Goal: Information Seeking & Learning: Learn about a topic

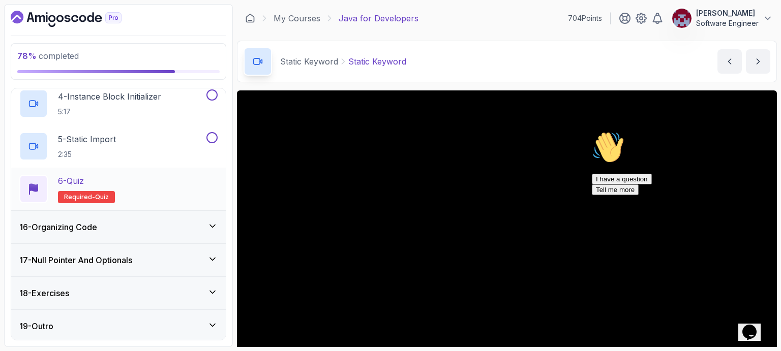
scroll to position [578, 0]
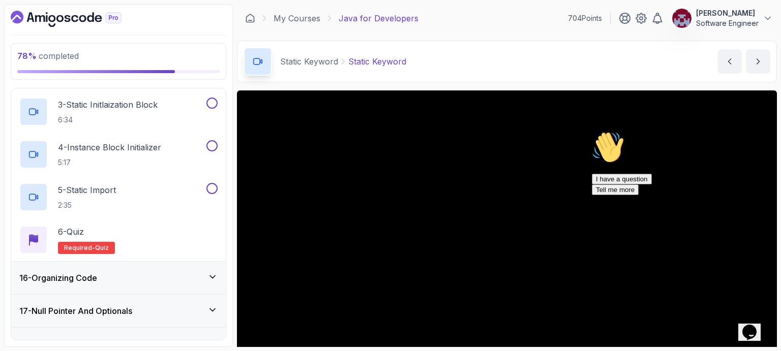
click at [592, 131] on icon "Chat attention grabber" at bounding box center [592, 131] width 0 height 0
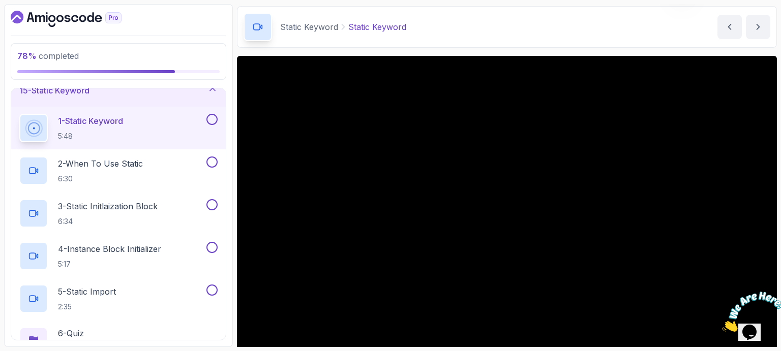
scroll to position [51, 0]
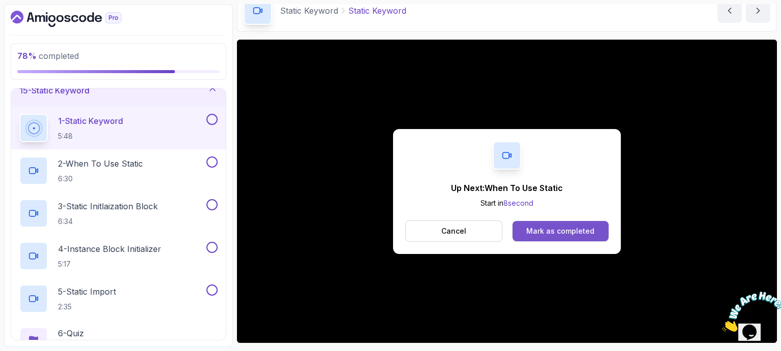
click at [592, 230] on div "Mark as completed" at bounding box center [560, 231] width 68 height 10
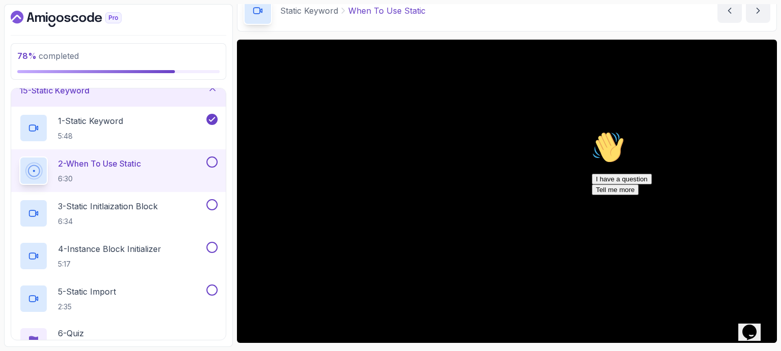
scroll to position [102, 0]
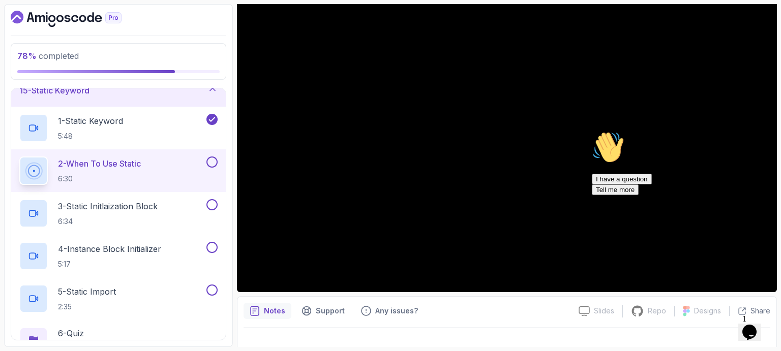
click at [592, 131] on icon "Chat attention grabber" at bounding box center [592, 131] width 0 height 0
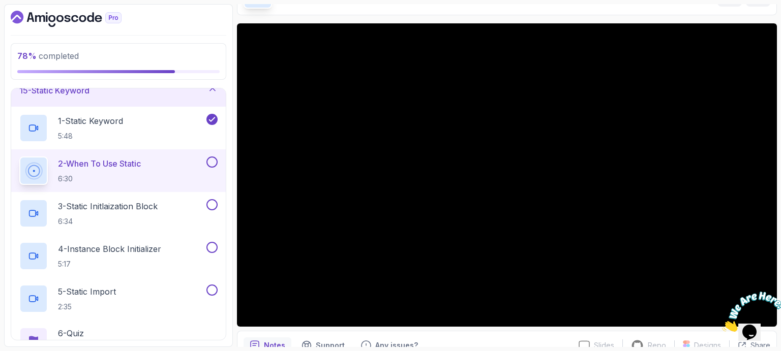
scroll to position [51, 0]
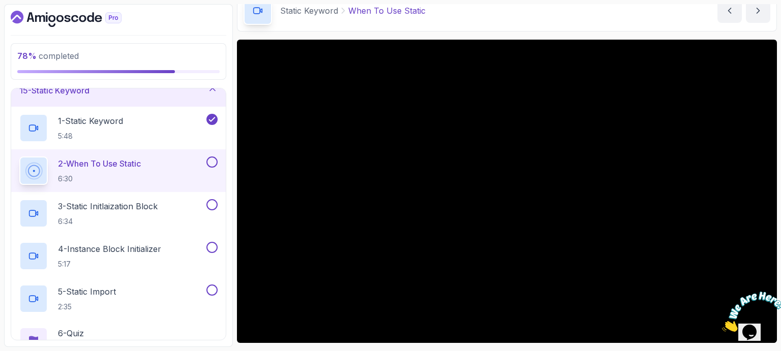
click at [661, 15] on div "Static Keyword When To Use Static When To Use Static by [PERSON_NAME]" at bounding box center [507, 11] width 540 height 42
click at [637, 9] on div "Static Keyword When To Use Static When To Use Static by [PERSON_NAME]" at bounding box center [507, 11] width 540 height 42
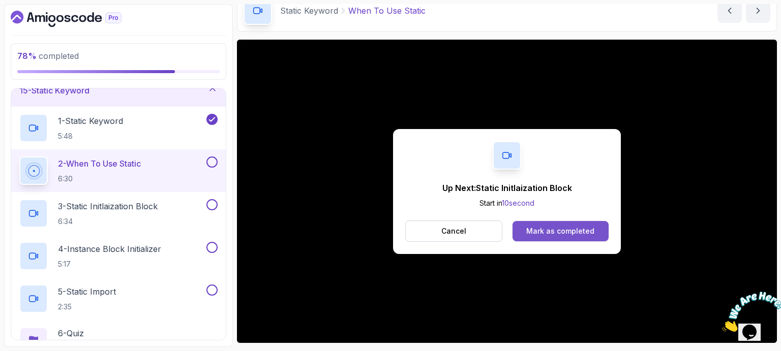
click at [582, 235] on div "Mark as completed" at bounding box center [560, 231] width 68 height 10
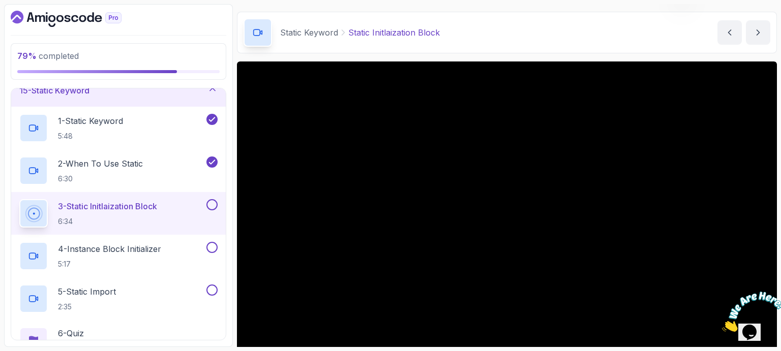
scroll to position [102, 0]
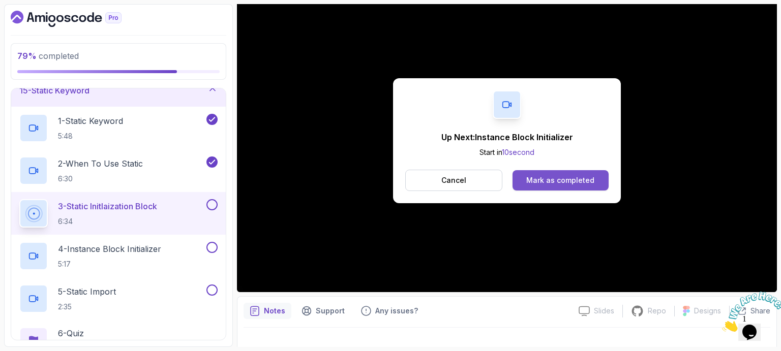
click at [577, 180] on div "Mark as completed" at bounding box center [560, 180] width 68 height 10
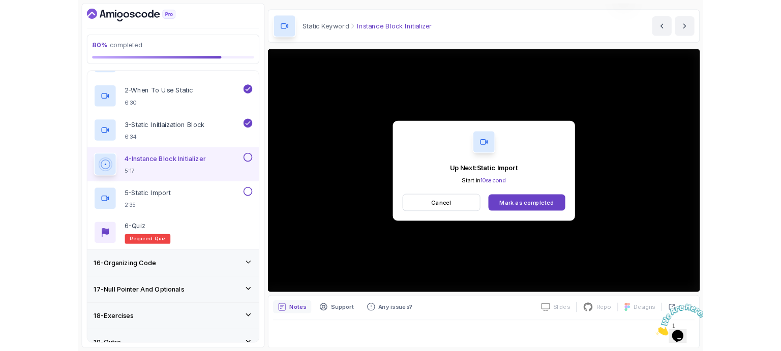
scroll to position [102, 0]
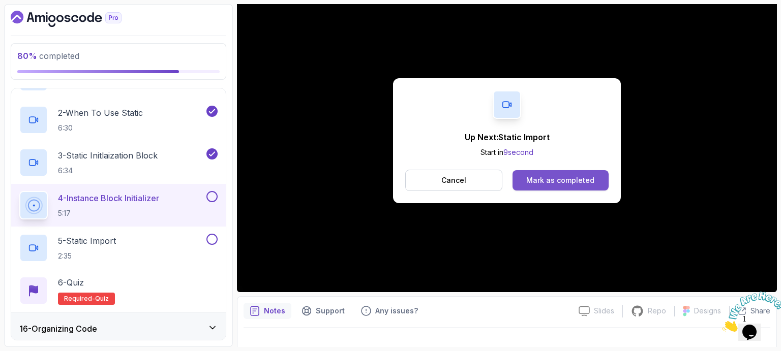
click at [548, 176] on div "Mark as completed" at bounding box center [560, 180] width 68 height 10
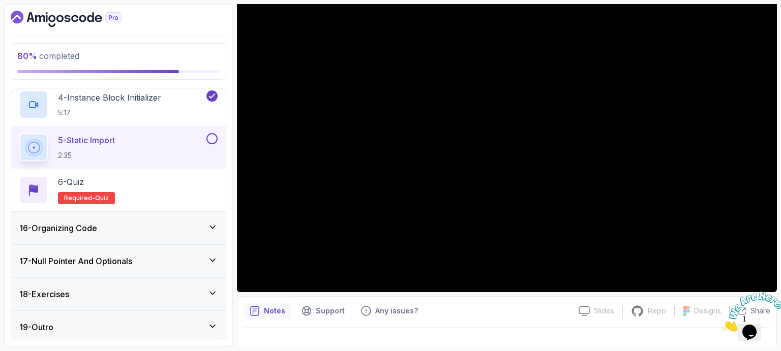
scroll to position [629, 0]
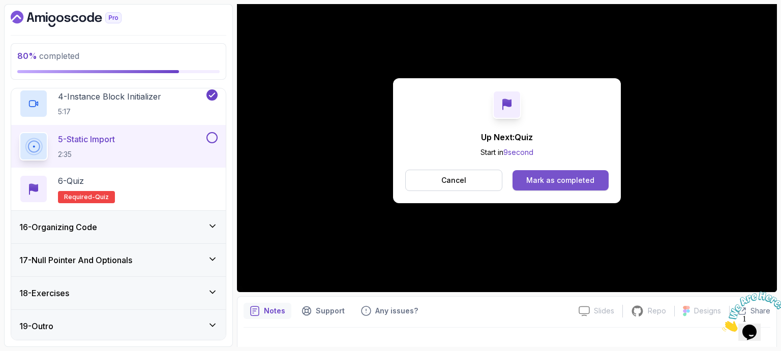
click at [549, 177] on div "Mark as completed" at bounding box center [560, 180] width 68 height 10
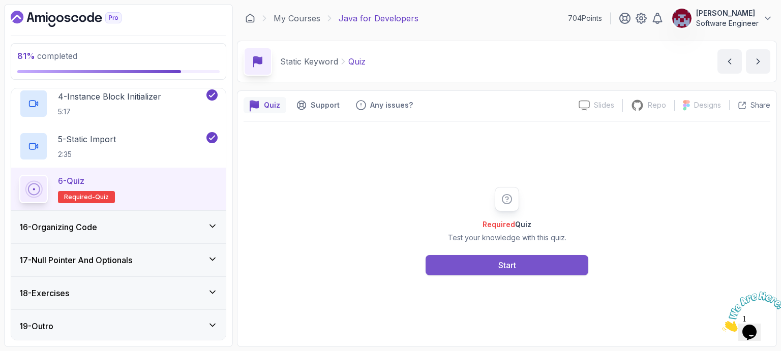
click at [508, 270] on div "Start" at bounding box center [507, 265] width 18 height 12
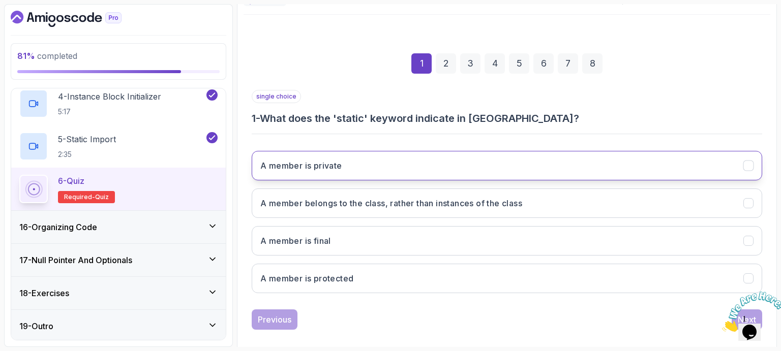
scroll to position [117, 0]
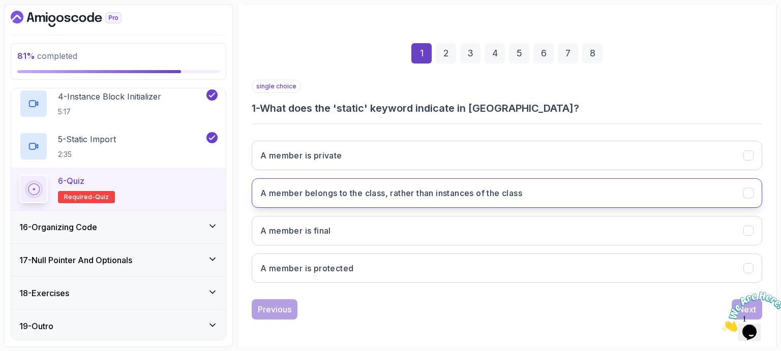
click at [327, 195] on h3 "A member belongs to the class, rather than instances of the class" at bounding box center [391, 193] width 262 height 12
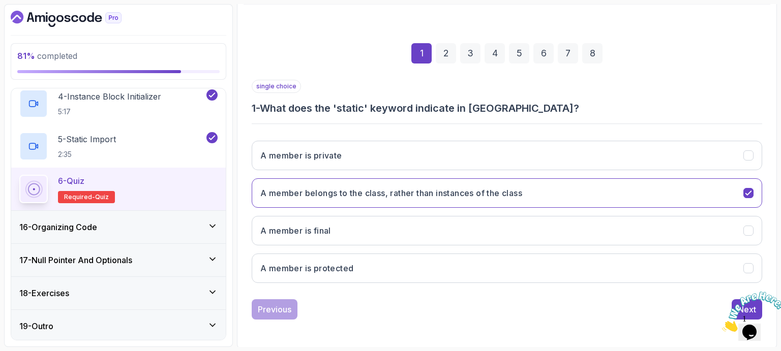
click at [722, 325] on icon "Close" at bounding box center [722, 329] width 0 height 9
click at [744, 303] on div "Next" at bounding box center [747, 309] width 18 height 12
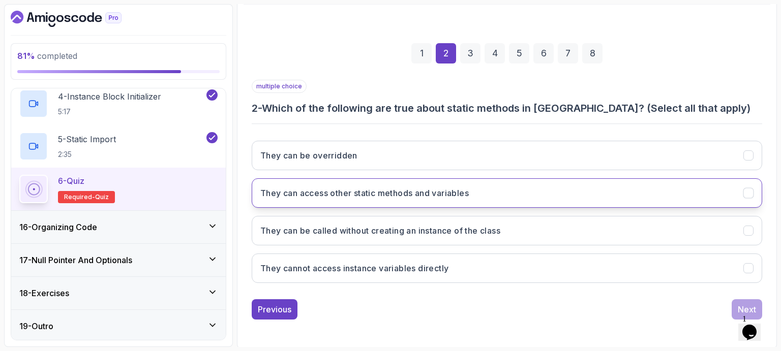
click at [323, 193] on h3 "They can access other static methods and variables" at bounding box center [364, 193] width 208 height 12
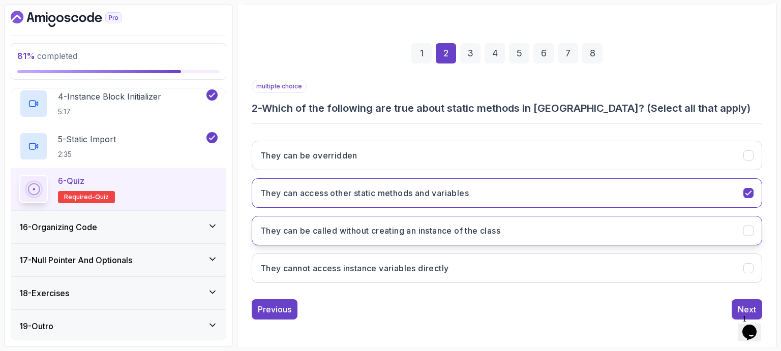
click at [313, 233] on h3 "They can be called without creating an instance of the class" at bounding box center [380, 231] width 240 height 12
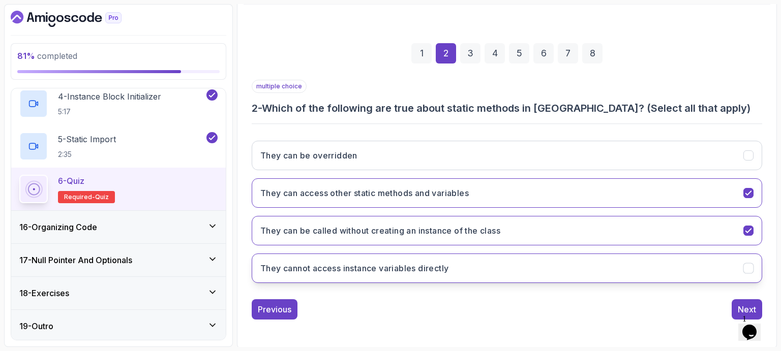
click at [353, 266] on h3 "They cannot access instance variables directly" at bounding box center [354, 268] width 188 height 12
click at [741, 308] on div "Next" at bounding box center [747, 309] width 18 height 12
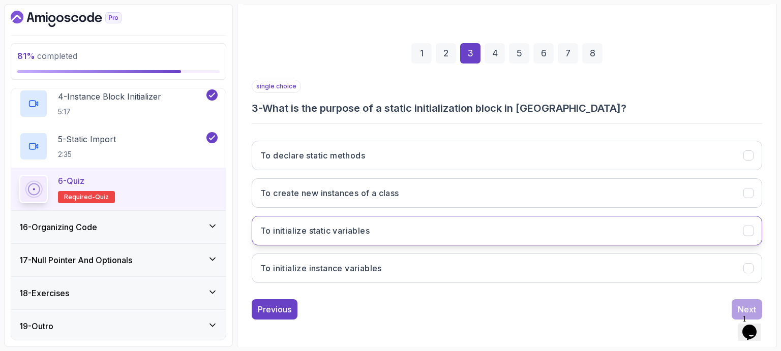
click at [354, 231] on h3 "To initialize static variables" at bounding box center [314, 231] width 109 height 12
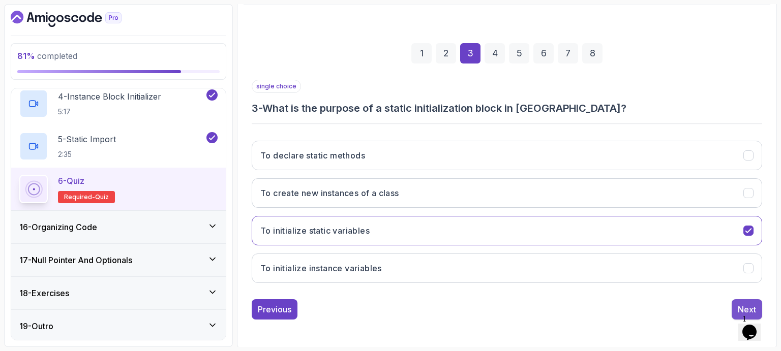
click at [744, 305] on div "Next" at bounding box center [747, 309] width 18 height 12
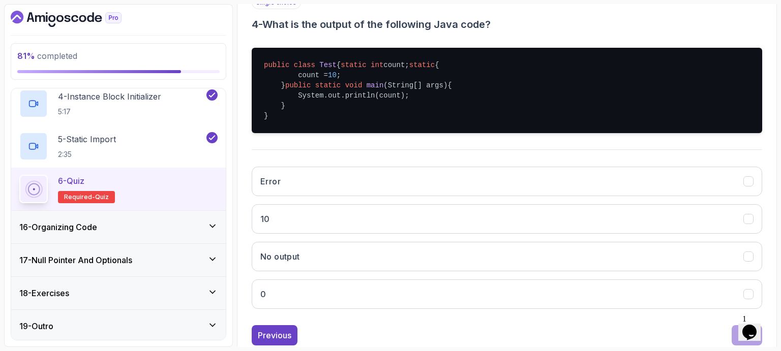
scroll to position [219, 0]
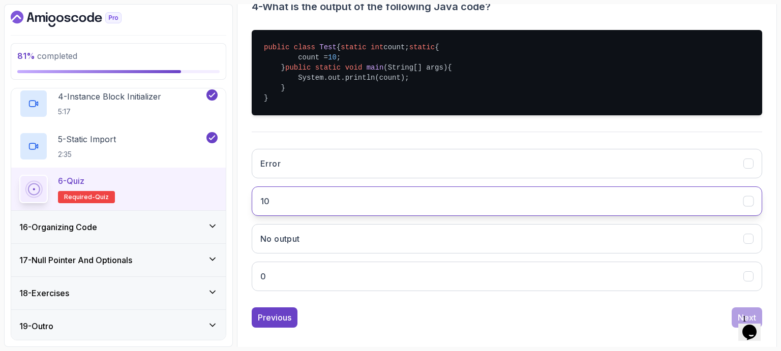
click at [276, 216] on button "10" at bounding box center [507, 201] width 510 height 29
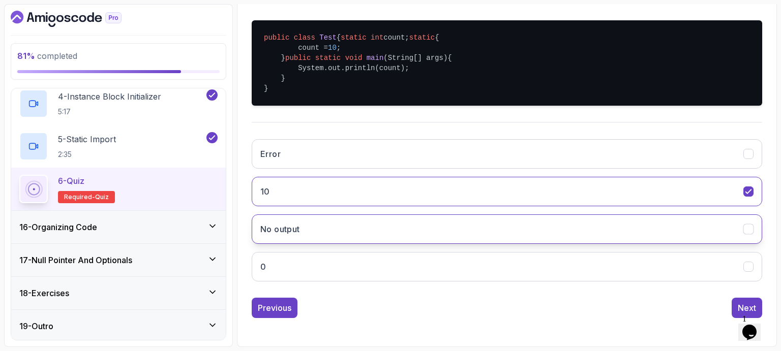
scroll to position [258, 0]
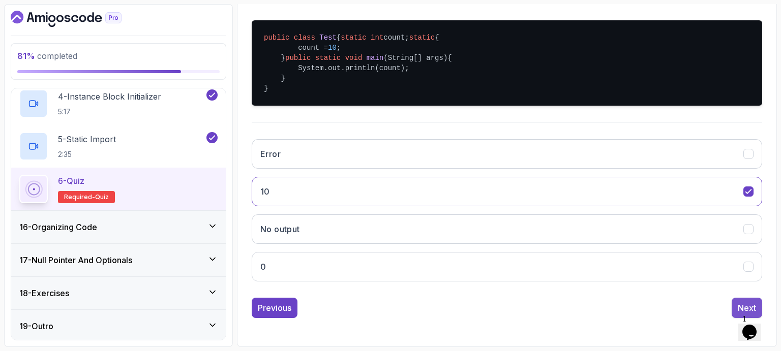
click at [741, 304] on div "Next" at bounding box center [747, 308] width 18 height 12
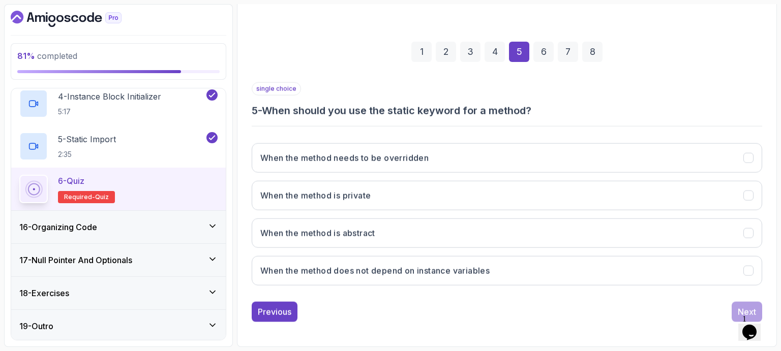
scroll to position [117, 0]
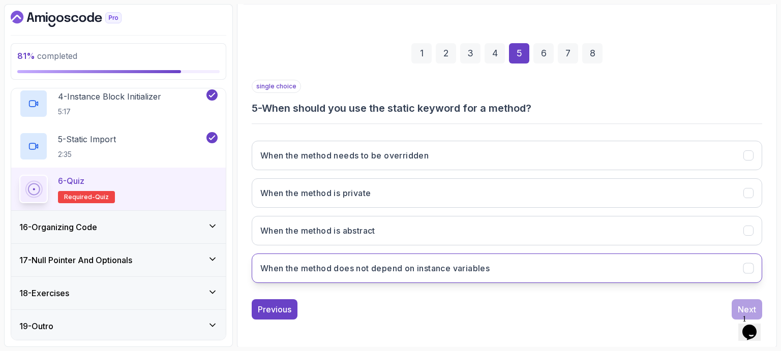
click at [315, 269] on h3 "When the method does not depend on instance variables" at bounding box center [374, 268] width 229 height 12
click at [738, 303] on div "Next" at bounding box center [747, 309] width 18 height 12
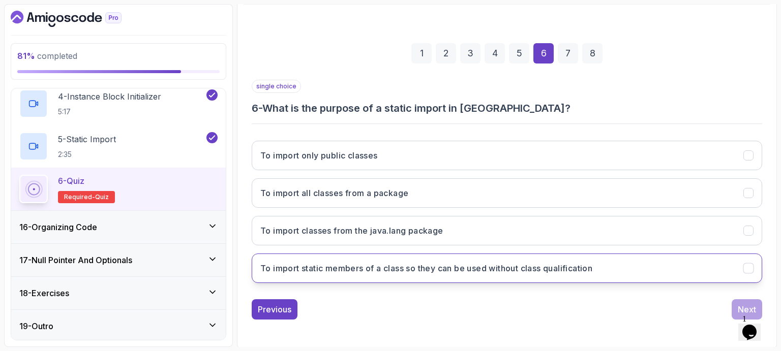
click at [346, 267] on h3 "To import static members of a class so they can be used without class qualifica…" at bounding box center [426, 268] width 332 height 12
click at [741, 304] on div "Next" at bounding box center [747, 309] width 18 height 12
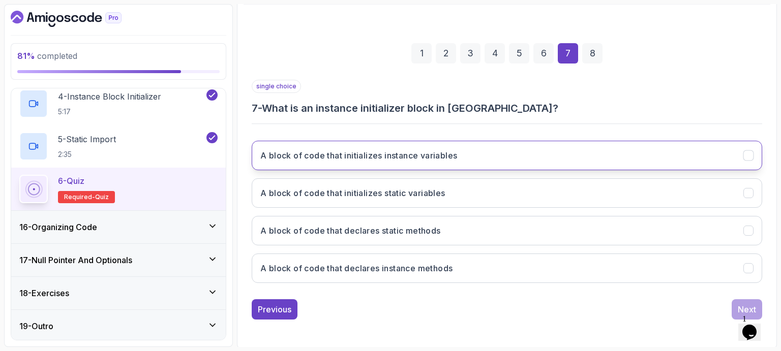
click at [443, 158] on h3 "A block of code that initializes instance variables" at bounding box center [358, 155] width 197 height 12
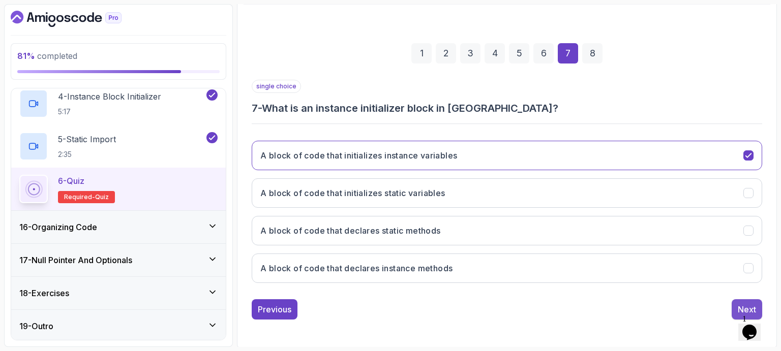
click at [742, 303] on div "Next" at bounding box center [747, 309] width 18 height 12
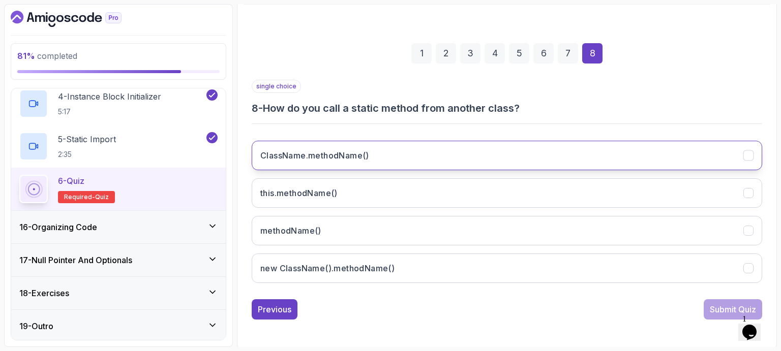
click at [339, 156] on h3 "ClassName.methodName()" at bounding box center [314, 155] width 109 height 12
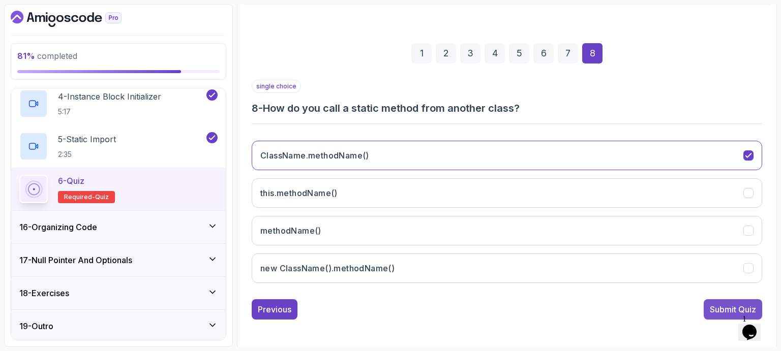
click at [726, 307] on div "Submit Quiz" at bounding box center [733, 309] width 46 height 12
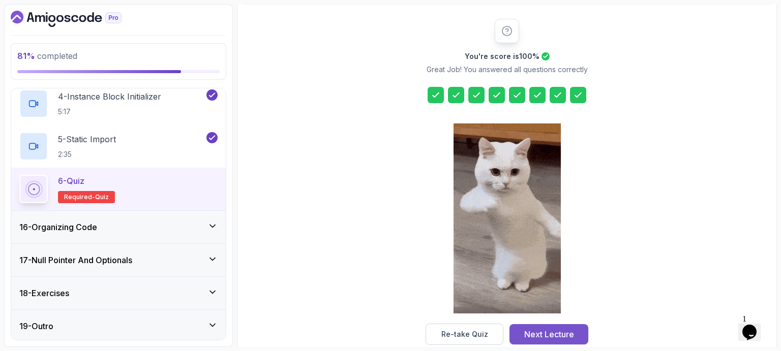
click at [565, 338] on div "Next Lecture" at bounding box center [549, 334] width 50 height 12
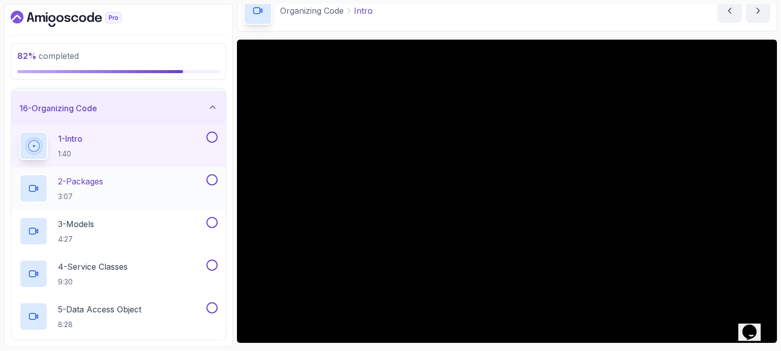
scroll to position [475, 0]
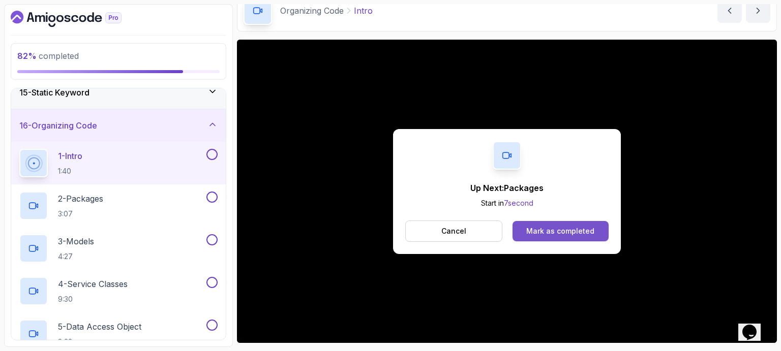
click at [557, 229] on div "Mark as completed" at bounding box center [560, 231] width 68 height 10
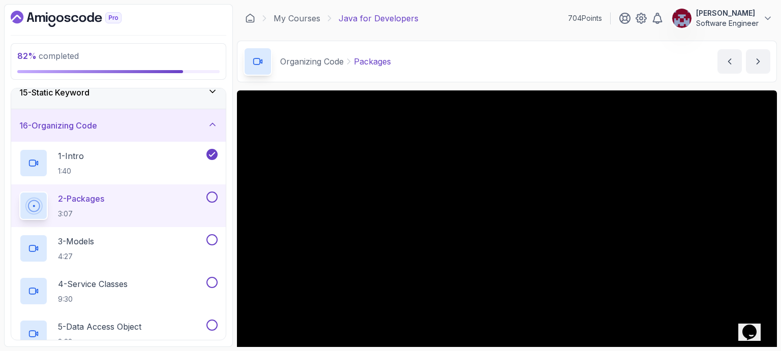
scroll to position [51, 0]
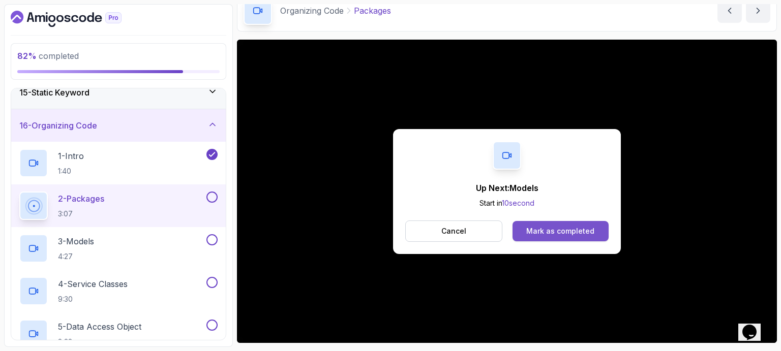
click at [594, 229] on button "Mark as completed" at bounding box center [560, 231] width 96 height 20
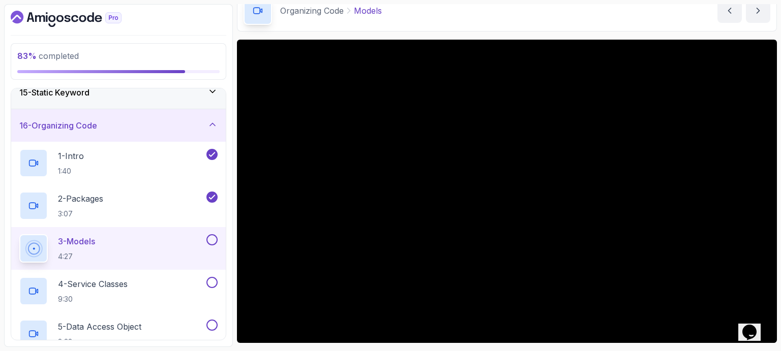
click at [543, 8] on div "Organizing Code Models Models by [PERSON_NAME]" at bounding box center [507, 11] width 540 height 42
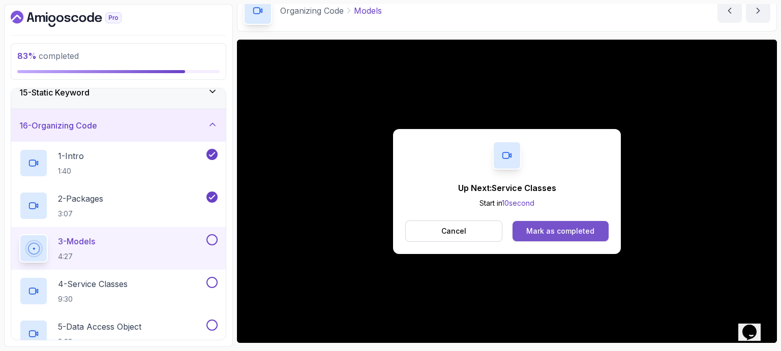
click at [572, 231] on div "Mark as completed" at bounding box center [560, 231] width 68 height 10
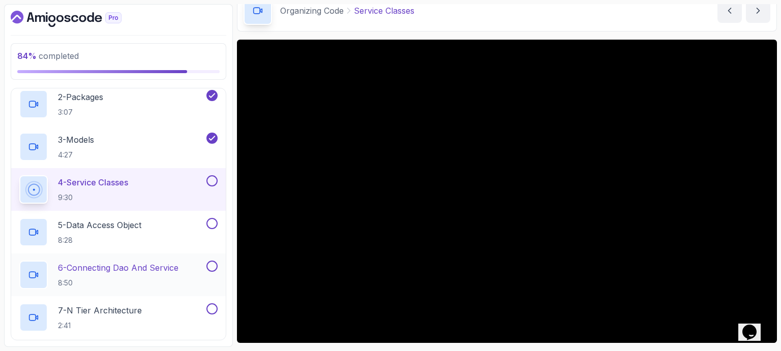
scroll to position [627, 0]
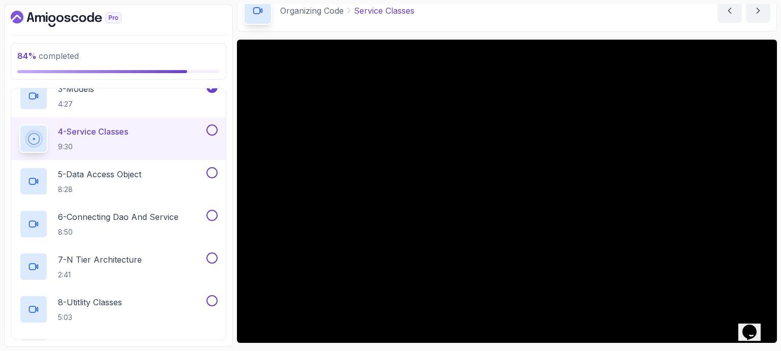
click at [630, 17] on div "Organizing Code Service Classes Service Classes by [PERSON_NAME]" at bounding box center [507, 11] width 540 height 42
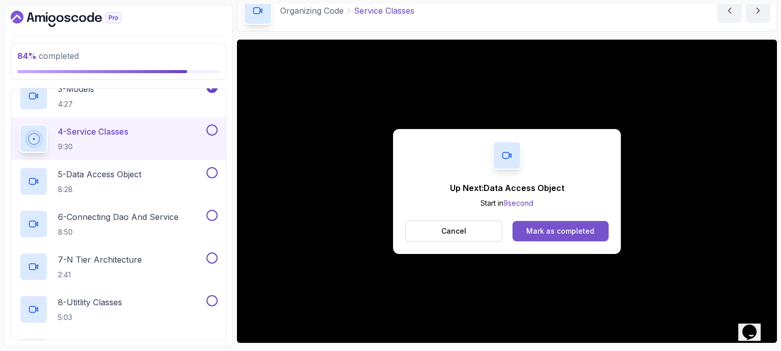
click at [544, 228] on div "Mark as completed" at bounding box center [560, 231] width 68 height 10
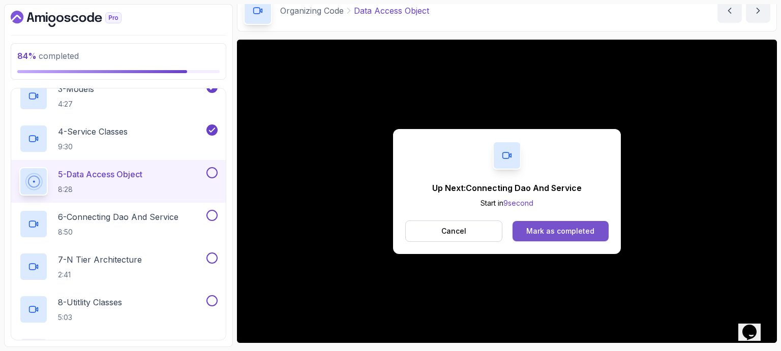
click at [568, 229] on div "Mark as completed" at bounding box center [560, 231] width 68 height 10
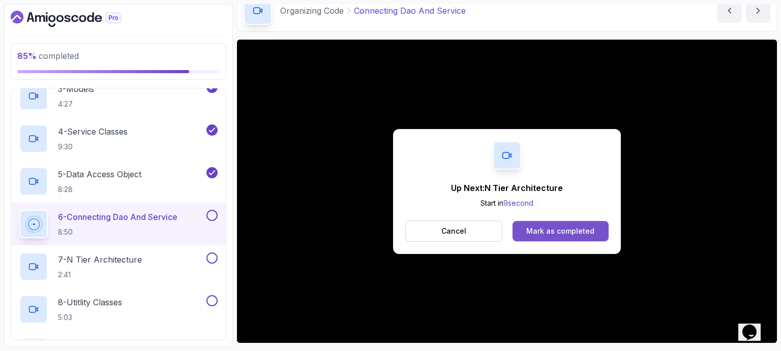
click at [577, 233] on div "Mark as completed" at bounding box center [560, 231] width 68 height 10
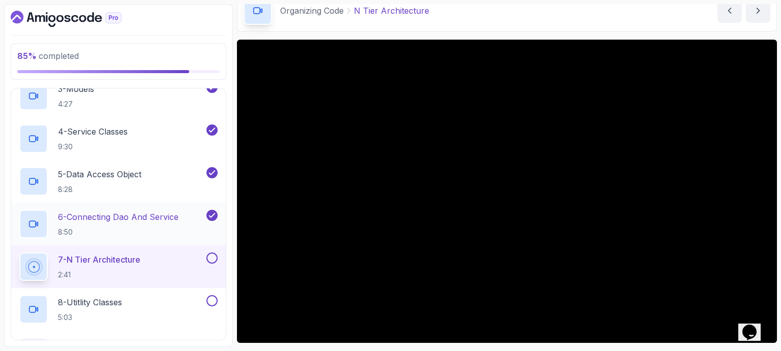
scroll to position [678, 0]
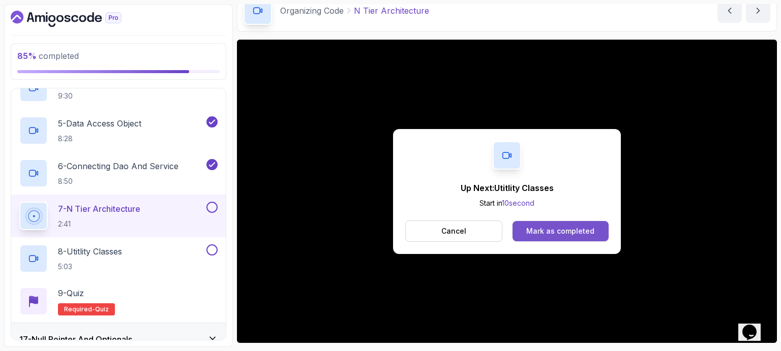
click at [560, 226] on div "Mark as completed" at bounding box center [560, 231] width 68 height 10
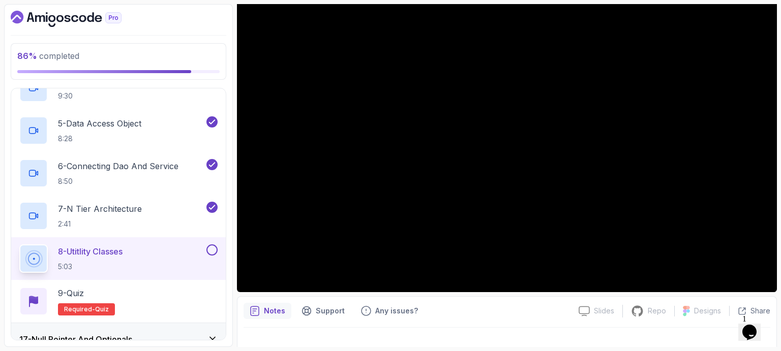
scroll to position [51, 0]
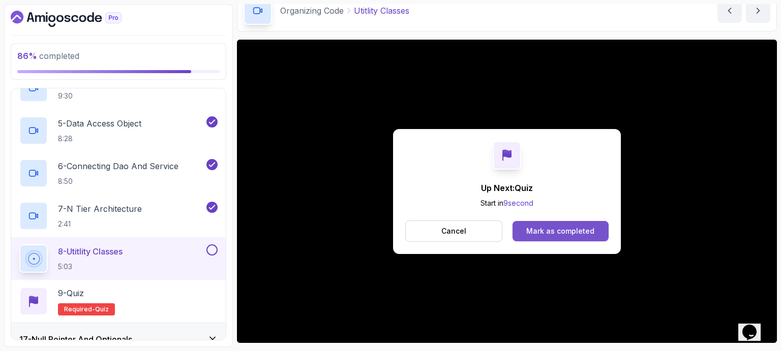
click at [574, 229] on div "Mark as completed" at bounding box center [560, 231] width 68 height 10
